Goal: Find specific page/section: Find specific page/section

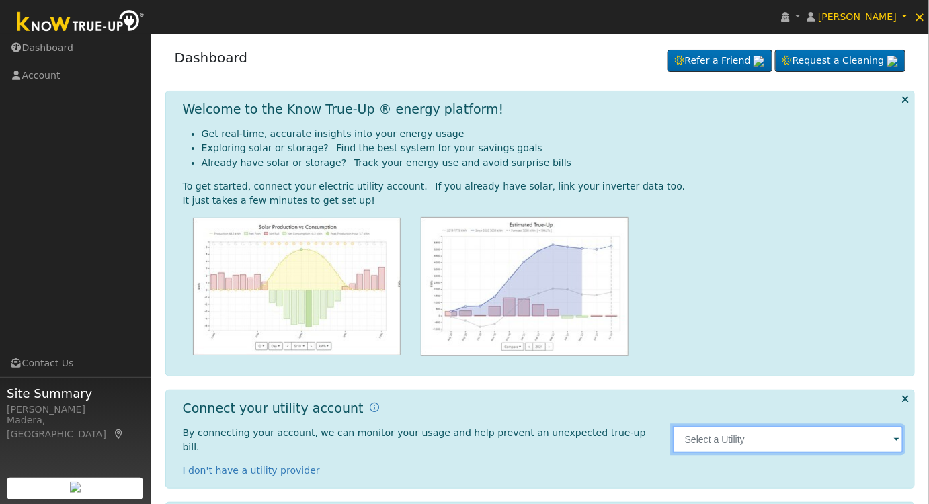
click at [742, 436] on input "text" at bounding box center [788, 439] width 231 height 27
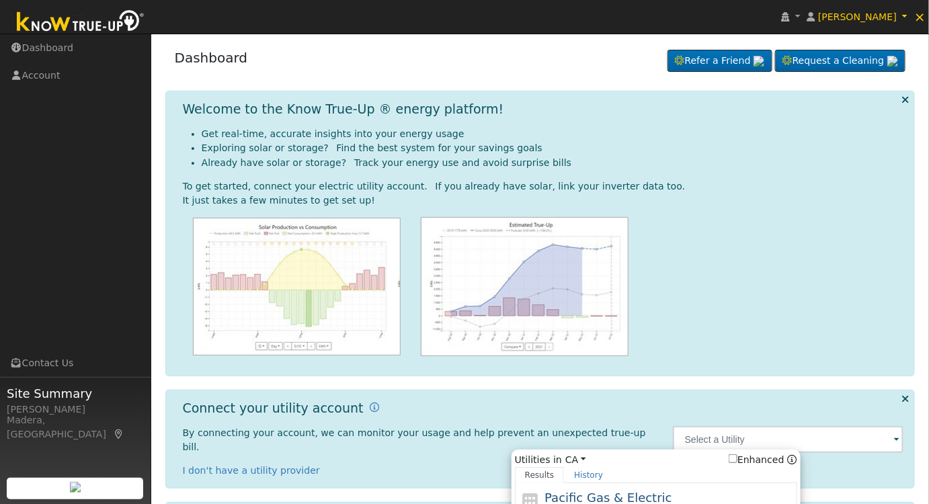
click at [643, 491] on span "Pacific Gas & Electric" at bounding box center [608, 498] width 127 height 14
type input "PG&E"
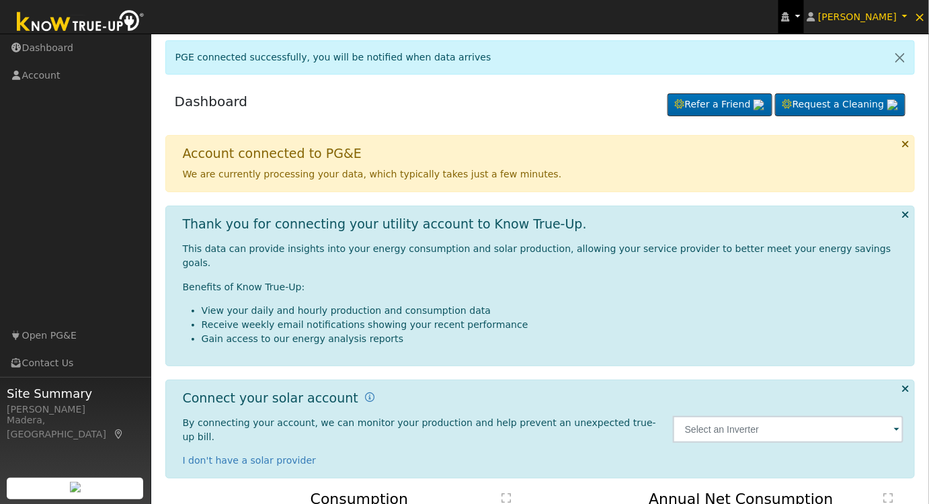
click at [790, 13] on icon at bounding box center [786, 16] width 8 height 9
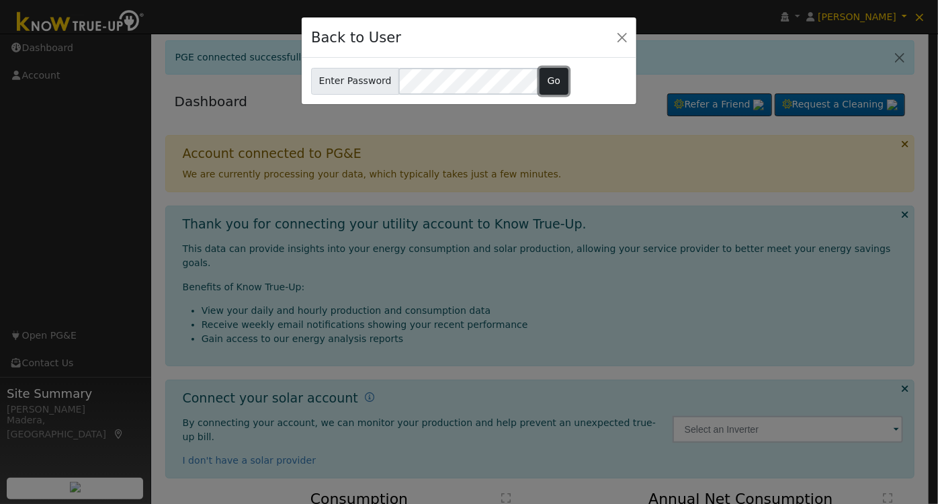
click at [546, 80] on button "Go" at bounding box center [554, 81] width 29 height 27
